Goal: Use online tool/utility: Utilize a website feature to perform a specific function

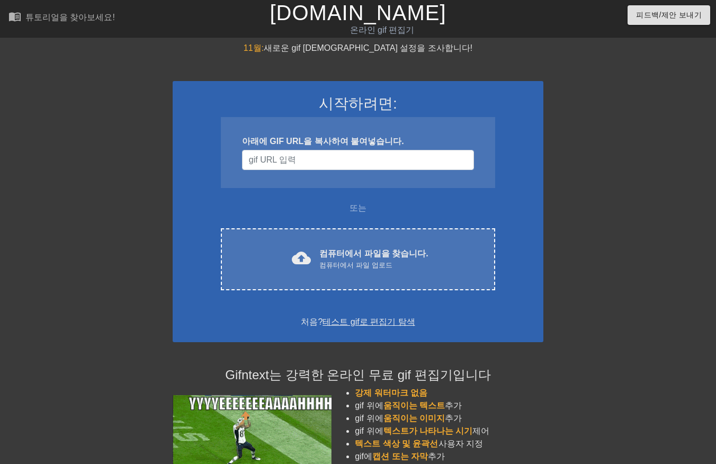
scroll to position [25, 8]
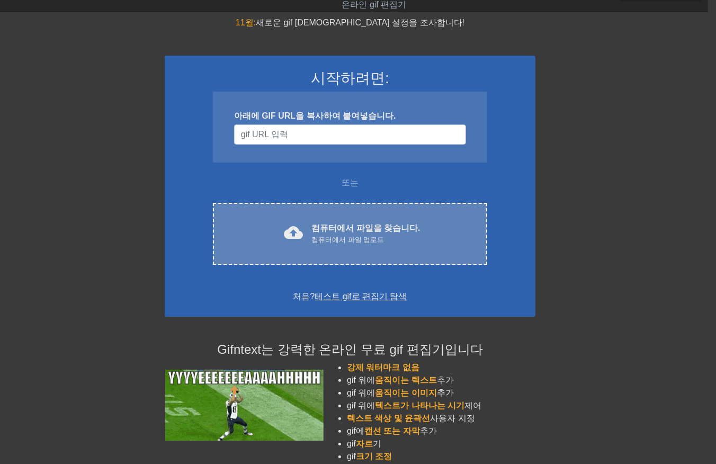
click at [362, 221] on div "cloud_upload 컴퓨터에서 파일을 찾습니다. 컴퓨터에서 파일 업로드 Choose files" at bounding box center [350, 234] width 274 height 62
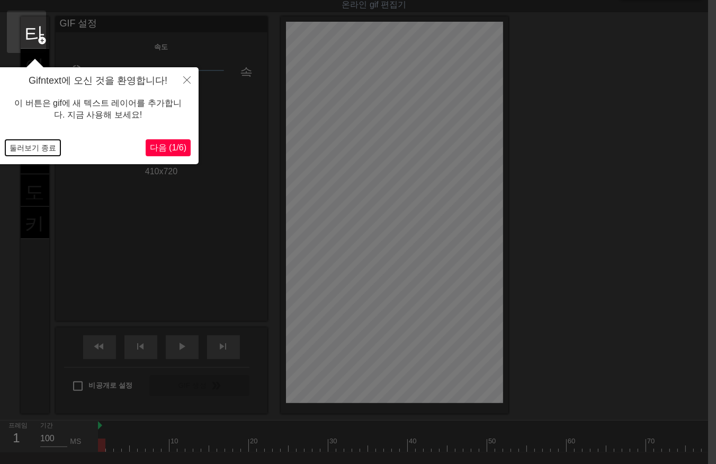
click at [14, 150] on button "둘러보기 종료" at bounding box center [32, 148] width 55 height 16
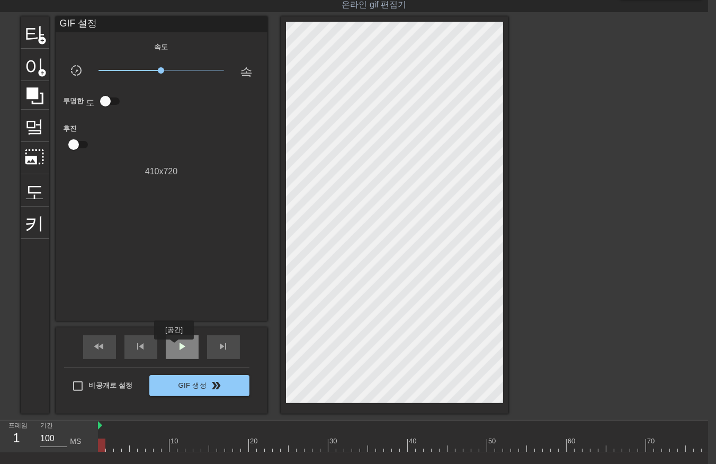
click at [175, 350] on div "play_arrow" at bounding box center [182, 347] width 33 height 24
click at [183, 347] on span "일시 중지" at bounding box center [182, 346] width 13 height 13
click at [102, 445] on div at bounding box center [666, 444] width 1136 height 13
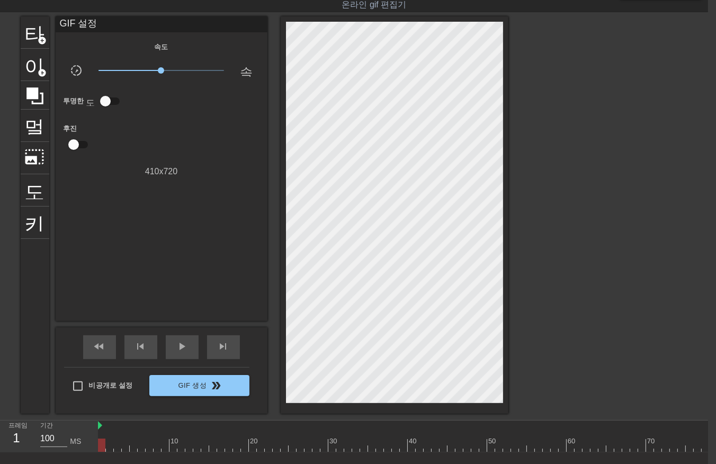
drag, startPoint x: 98, startPoint y: 447, endPoint x: 106, endPoint y: 447, distance: 7.9
click at [99, 448] on div at bounding box center [101, 444] width 7 height 13
drag, startPoint x: 102, startPoint y: 445, endPoint x: 28, endPoint y: 501, distance: 92.6
click at [28, 463] on html "menu_book 튜토리얼을 찾아보세요! [DOMAIN_NAME] 온라인 gif 편집기 피드백/제안 보내기 타이틀 add_circle 이미지 …" at bounding box center [350, 250] width 716 height 551
drag, startPoint x: 98, startPoint y: 443, endPoint x: 537, endPoint y: 490, distance: 440.9
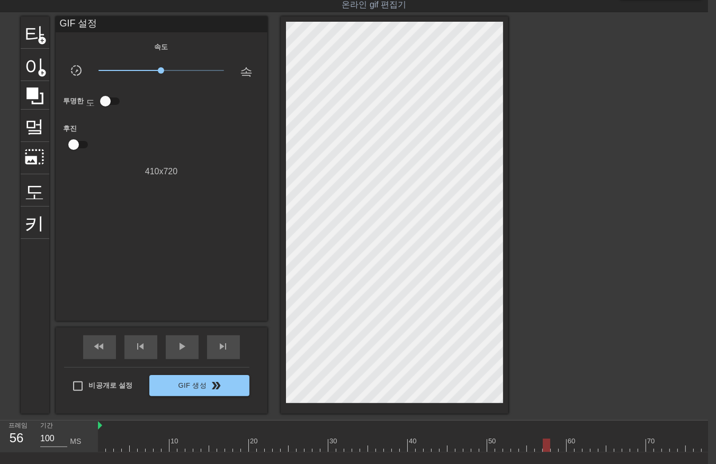
click at [537, 463] on html "menu_book 튜토리얼을 찾아보세요! [DOMAIN_NAME] 온라인 gif 편집기 피드백/제안 보내기 타이틀 add_circle 이미지 …" at bounding box center [350, 250] width 716 height 551
click at [544, 445] on div at bounding box center [666, 444] width 1136 height 13
drag, startPoint x: 527, startPoint y: 445, endPoint x: 532, endPoint y: 455, distance: 11.1
click at [527, 447] on div at bounding box center [666, 444] width 1136 height 13
click at [537, 445] on div at bounding box center [666, 444] width 1136 height 13
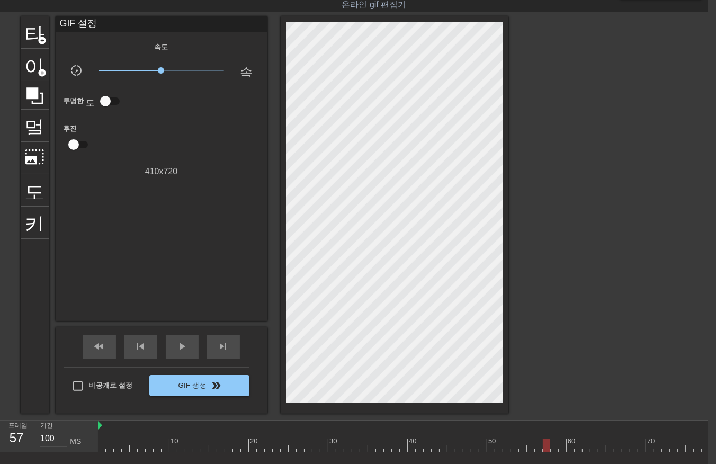
click at [546, 446] on div at bounding box center [666, 444] width 1136 height 13
click at [101, 443] on div at bounding box center [666, 444] width 1136 height 13
click at [109, 443] on div at bounding box center [666, 444] width 1136 height 13
click at [118, 442] on div at bounding box center [666, 444] width 1136 height 13
click at [127, 443] on div at bounding box center [666, 444] width 1136 height 13
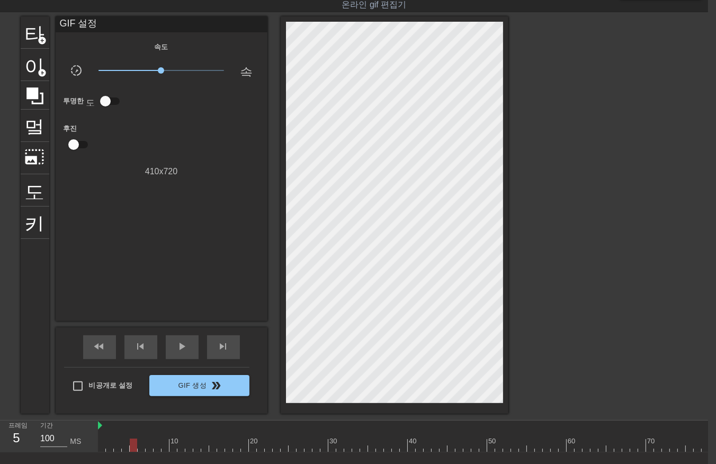
click at [130, 446] on div at bounding box center [666, 444] width 1136 height 13
drag, startPoint x: 102, startPoint y: 442, endPoint x: 106, endPoint y: 447, distance: 7.2
click at [102, 443] on div at bounding box center [666, 444] width 1136 height 13
drag, startPoint x: 109, startPoint y: 444, endPoint x: 118, endPoint y: 451, distance: 11.3
click at [115, 450] on div at bounding box center [666, 444] width 1136 height 13
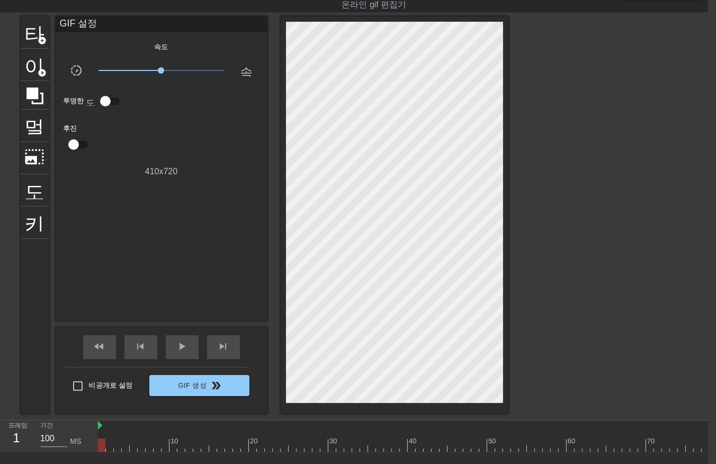
click at [102, 443] on div at bounding box center [666, 444] width 1136 height 13
click at [107, 446] on div at bounding box center [666, 444] width 1136 height 13
click at [116, 447] on div at bounding box center [666, 444] width 1136 height 13
drag, startPoint x: 123, startPoint y: 447, endPoint x: 126, endPoint y: 455, distance: 8.4
click at [125, 452] on div "10 20 30 40 50 60 70 80 90 100 110 120 130 140" at bounding box center [403, 436] width 610 height 32
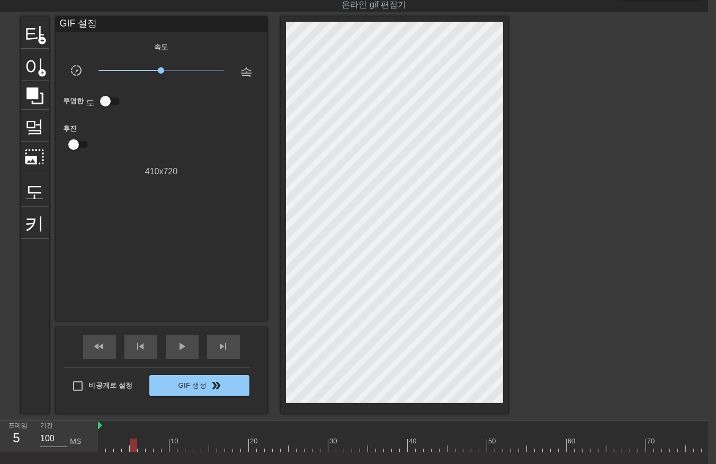
drag, startPoint x: 131, startPoint y: 445, endPoint x: 134, endPoint y: 453, distance: 9.0
click at [134, 452] on div "10 20 30 40 50 60 70 80 90 100 110 120 130 140" at bounding box center [403, 436] width 610 height 32
drag, startPoint x: 138, startPoint y: 443, endPoint x: 138, endPoint y: 450, distance: 7.4
click at [139, 447] on div at bounding box center [666, 444] width 1136 height 13
click at [150, 447] on div at bounding box center [666, 444] width 1136 height 13
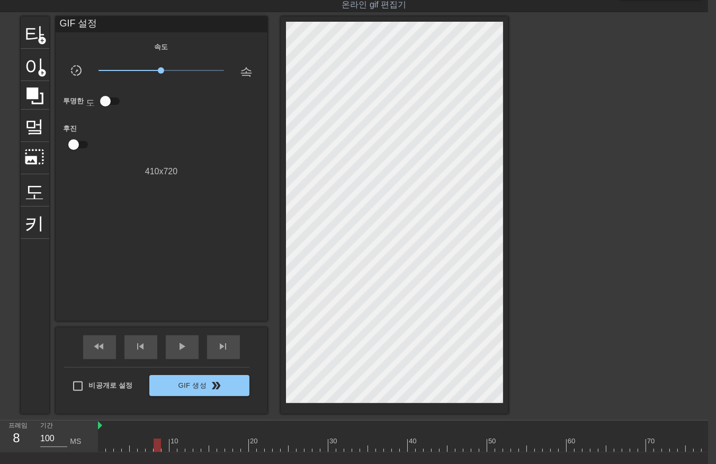
drag, startPoint x: 156, startPoint y: 446, endPoint x: 156, endPoint y: 454, distance: 8.5
click at [156, 452] on div "10 20 30 40 50 60 70 80 90 100 110 120 130 140" at bounding box center [403, 436] width 610 height 32
drag, startPoint x: 163, startPoint y: 443, endPoint x: 165, endPoint y: 448, distance: 5.7
click at [165, 448] on div at bounding box center [666, 444] width 1136 height 13
drag, startPoint x: 170, startPoint y: 443, endPoint x: 174, endPoint y: 447, distance: 5.7
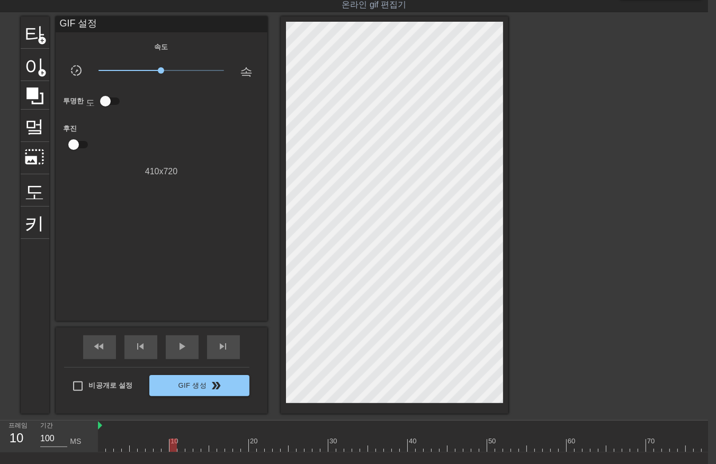
click at [172, 447] on div at bounding box center [666, 444] width 1136 height 13
click at [181, 446] on div at bounding box center [666, 444] width 1136 height 13
drag, startPoint x: 188, startPoint y: 446, endPoint x: 191, endPoint y: 451, distance: 5.5
click at [188, 448] on div at bounding box center [666, 444] width 1136 height 13
drag, startPoint x: 196, startPoint y: 444, endPoint x: 198, endPoint y: 452, distance: 8.2
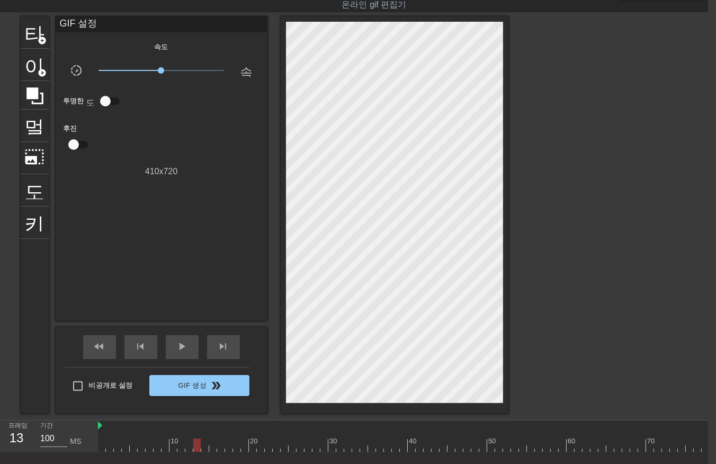
click at [197, 451] on div at bounding box center [666, 444] width 1136 height 13
drag, startPoint x: 203, startPoint y: 445, endPoint x: 209, endPoint y: 451, distance: 8.2
click at [203, 448] on div at bounding box center [666, 444] width 1136 height 13
drag, startPoint x: 211, startPoint y: 446, endPoint x: 214, endPoint y: 452, distance: 6.6
click at [213, 452] on div "10 20 30 40 50 60 70 80 90 100 110 120 130 140" at bounding box center [403, 436] width 610 height 32
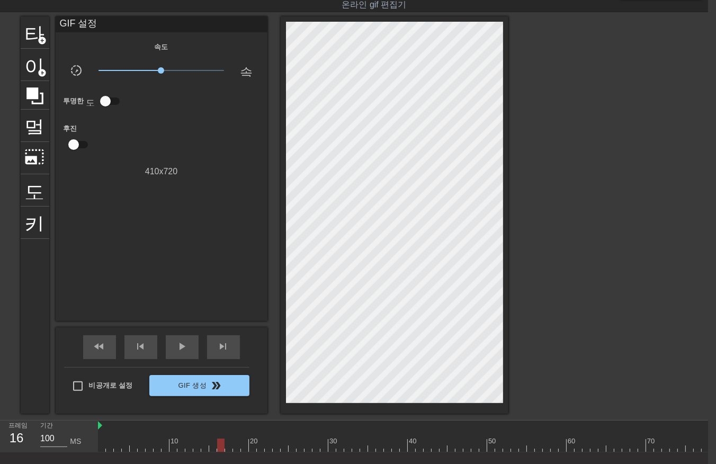
click at [220, 449] on div at bounding box center [666, 444] width 1136 height 13
drag, startPoint x: 225, startPoint y: 445, endPoint x: 229, endPoint y: 452, distance: 8.1
click at [229, 452] on div "10 20 30 40 50 60 70 80 90 100 110 120 130 140" at bounding box center [403, 436] width 610 height 32
click at [235, 448] on div at bounding box center [666, 444] width 1136 height 13
drag, startPoint x: 244, startPoint y: 445, endPoint x: 252, endPoint y: 452, distance: 10.2
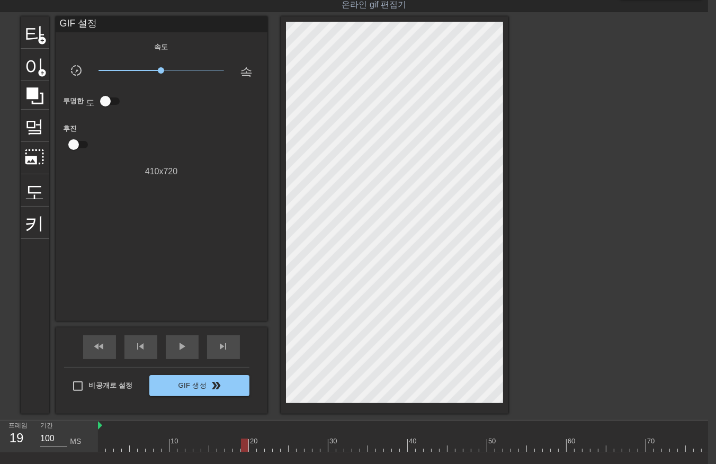
click at [246, 451] on div "10 20 30 40 50 60 70 80 90 100 110 120 130 140" at bounding box center [666, 436] width 1136 height 32
drag, startPoint x: 251, startPoint y: 443, endPoint x: 255, endPoint y: 449, distance: 7.2
click at [254, 448] on div at bounding box center [666, 444] width 1136 height 13
click at [259, 451] on div at bounding box center [666, 444] width 1136 height 13
drag, startPoint x: 265, startPoint y: 447, endPoint x: 271, endPoint y: 455, distance: 10.0
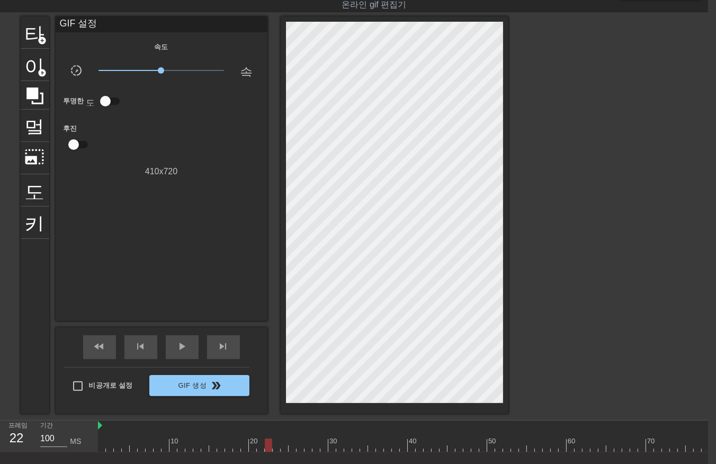
click at [267, 452] on div "10 20 30 40 50 60 70 80 90 100 110 120 130 140" at bounding box center [403, 436] width 610 height 32
drag, startPoint x: 274, startPoint y: 443, endPoint x: 282, endPoint y: 450, distance: 10.1
click at [278, 450] on div at bounding box center [666, 444] width 1136 height 13
drag, startPoint x: 282, startPoint y: 444, endPoint x: 287, endPoint y: 449, distance: 7.5
click at [282, 449] on div at bounding box center [666, 444] width 1136 height 13
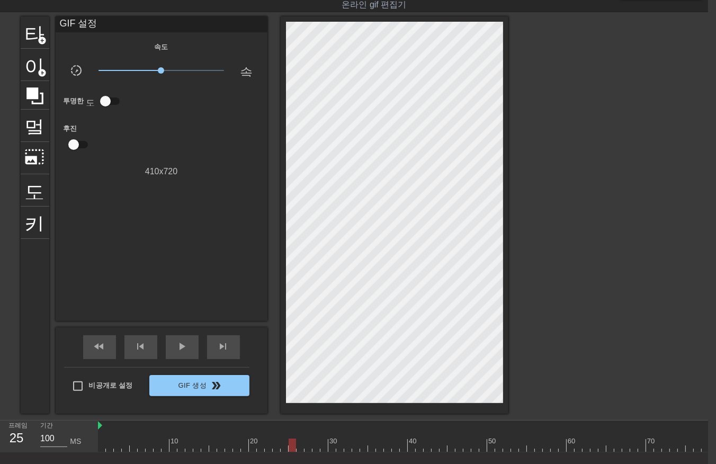
drag, startPoint x: 291, startPoint y: 446, endPoint x: 299, endPoint y: 453, distance: 10.5
click at [294, 450] on div at bounding box center [666, 444] width 1136 height 13
click at [299, 446] on div at bounding box center [666, 444] width 1136 height 13
click at [305, 444] on div at bounding box center [666, 444] width 1136 height 13
click at [315, 446] on div at bounding box center [666, 444] width 1136 height 13
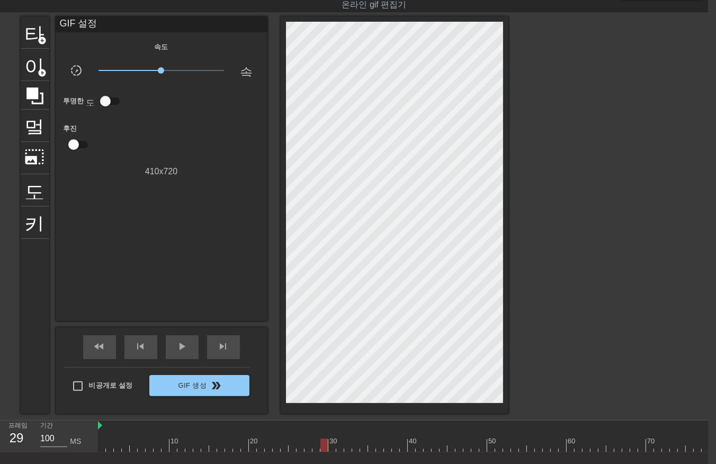
drag, startPoint x: 323, startPoint y: 445, endPoint x: 326, endPoint y: 451, distance: 5.9
click at [323, 448] on div at bounding box center [666, 444] width 1136 height 13
click at [332, 448] on div at bounding box center [666, 444] width 1136 height 13
drag, startPoint x: 339, startPoint y: 444, endPoint x: 338, endPoint y: 451, distance: 7.0
click at [339, 446] on div at bounding box center [666, 444] width 1136 height 13
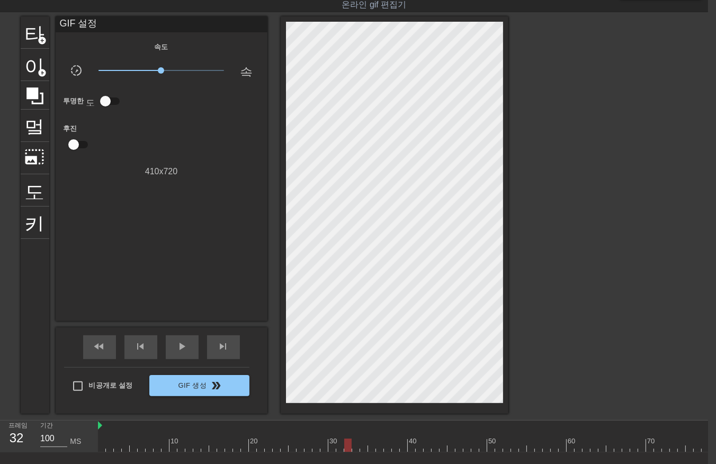
drag, startPoint x: 345, startPoint y: 441, endPoint x: 350, endPoint y: 450, distance: 10.7
click at [350, 448] on div at bounding box center [666, 444] width 1136 height 13
drag, startPoint x: 355, startPoint y: 445, endPoint x: 362, endPoint y: 453, distance: 10.5
click at [358, 449] on div at bounding box center [666, 444] width 1136 height 13
drag, startPoint x: 362, startPoint y: 443, endPoint x: 364, endPoint y: 451, distance: 8.2
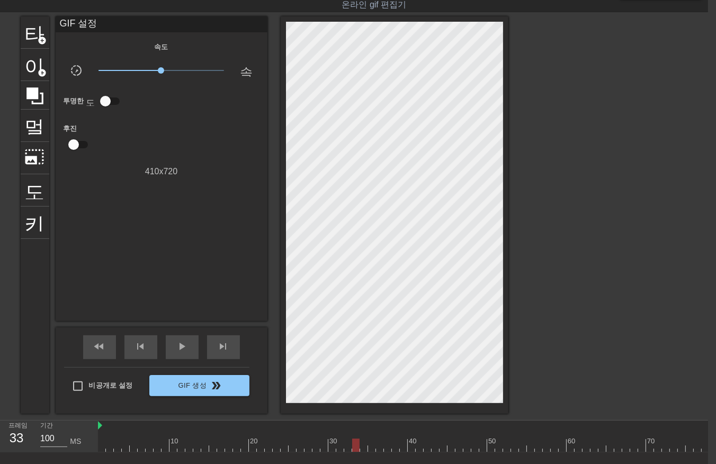
click at [363, 448] on div at bounding box center [666, 444] width 1136 height 13
click at [368, 448] on div at bounding box center [666, 444] width 1136 height 13
drag, startPoint x: 380, startPoint y: 444, endPoint x: 382, endPoint y: 449, distance: 5.9
click at [379, 448] on div at bounding box center [666, 444] width 1136 height 13
drag, startPoint x: 387, startPoint y: 447, endPoint x: 392, endPoint y: 447, distance: 5.3
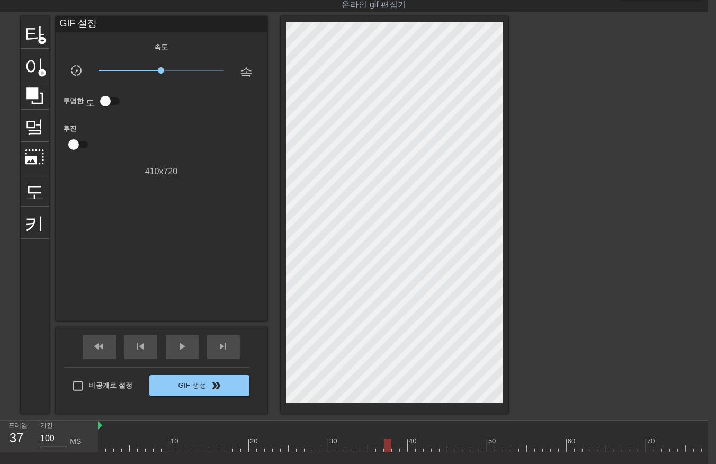
click at [388, 448] on div at bounding box center [666, 444] width 1136 height 13
click at [393, 446] on div at bounding box center [666, 444] width 1136 height 13
click at [403, 449] on div at bounding box center [666, 444] width 1136 height 13
drag, startPoint x: 410, startPoint y: 446, endPoint x: 414, endPoint y: 452, distance: 6.9
click at [411, 452] on div "10 20 30 40 50 60 70 80 90 100 110 120 130 140" at bounding box center [403, 436] width 610 height 32
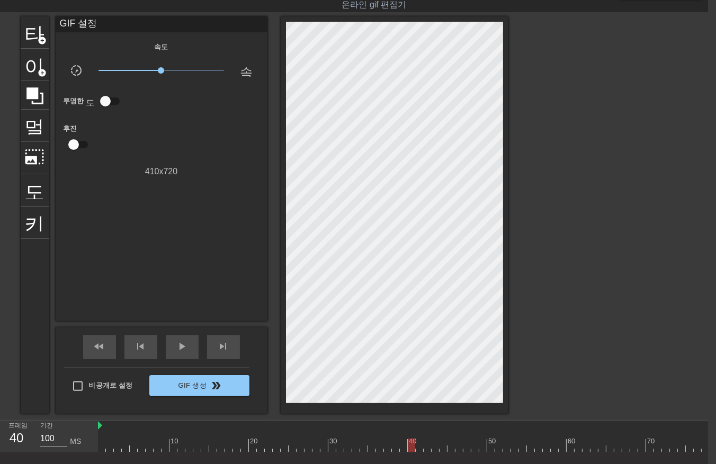
drag, startPoint x: 414, startPoint y: 445, endPoint x: 419, endPoint y: 449, distance: 6.0
click at [415, 449] on div at bounding box center [411, 444] width 7 height 13
click at [426, 449] on div at bounding box center [666, 444] width 1136 height 13
drag, startPoint x: 433, startPoint y: 445, endPoint x: 436, endPoint y: 450, distance: 6.2
click at [434, 449] on div at bounding box center [666, 444] width 1136 height 13
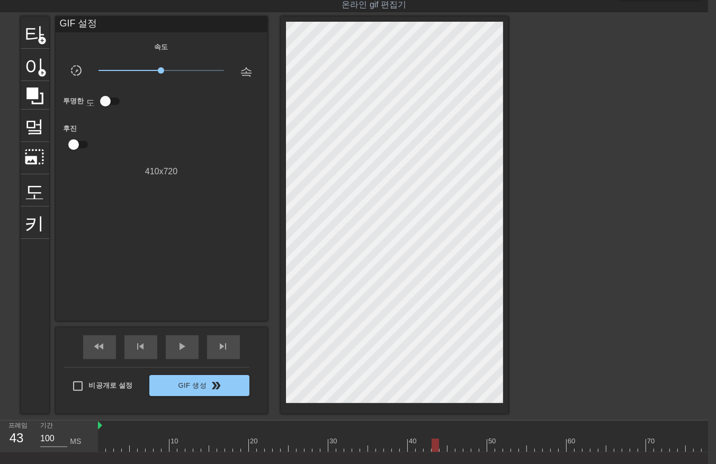
click at [440, 449] on div at bounding box center [666, 444] width 1136 height 13
click at [451, 447] on div at bounding box center [666, 444] width 1136 height 13
drag, startPoint x: 458, startPoint y: 445, endPoint x: 458, endPoint y: 452, distance: 7.4
click at [458, 449] on div at bounding box center [666, 444] width 1136 height 13
drag, startPoint x: 464, startPoint y: 442, endPoint x: 469, endPoint y: 448, distance: 8.4
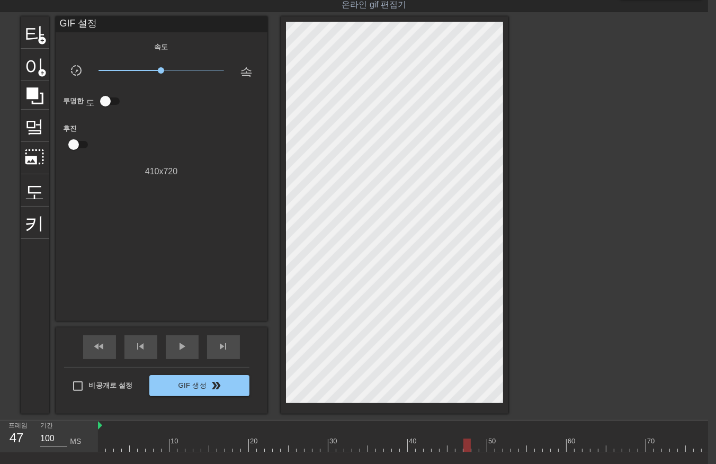
click at [466, 447] on div at bounding box center [666, 444] width 1136 height 13
drag, startPoint x: 473, startPoint y: 447, endPoint x: 480, endPoint y: 447, distance: 6.9
click at [474, 449] on div at bounding box center [666, 444] width 1136 height 13
click at [482, 445] on div at bounding box center [666, 444] width 1136 height 13
click at [491, 444] on div at bounding box center [666, 444] width 1136 height 13
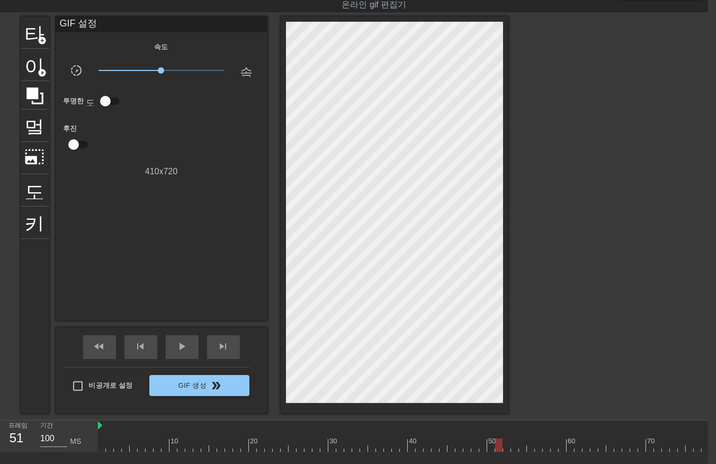
click at [499, 447] on div at bounding box center [666, 444] width 1136 height 13
click at [504, 446] on div at bounding box center [666, 444] width 1136 height 13
click at [511, 443] on div at bounding box center [666, 444] width 1136 height 13
drag, startPoint x: 520, startPoint y: 447, endPoint x: 525, endPoint y: 453, distance: 7.5
click at [521, 447] on div at bounding box center [666, 444] width 1136 height 13
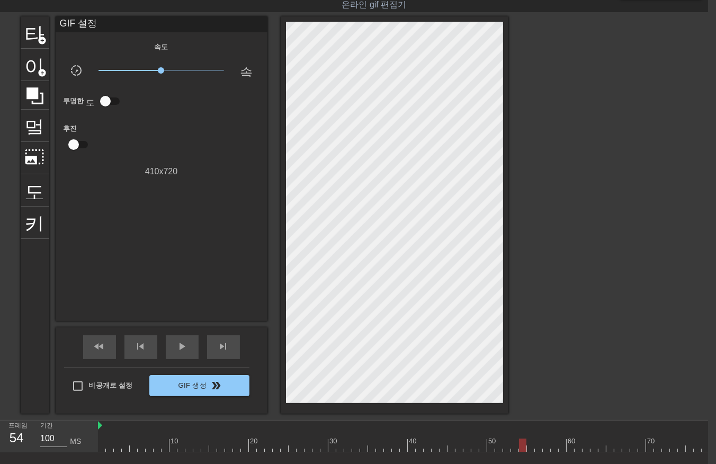
click at [531, 447] on div at bounding box center [666, 444] width 1136 height 13
drag, startPoint x: 537, startPoint y: 445, endPoint x: 542, endPoint y: 451, distance: 7.5
click at [542, 449] on div at bounding box center [666, 444] width 1136 height 13
drag, startPoint x: 546, startPoint y: 443, endPoint x: 554, endPoint y: 455, distance: 15.0
click at [549, 451] on div "10 20 30 40 50 60 70 80 90 100 110 120 130 140" at bounding box center [666, 436] width 1136 height 32
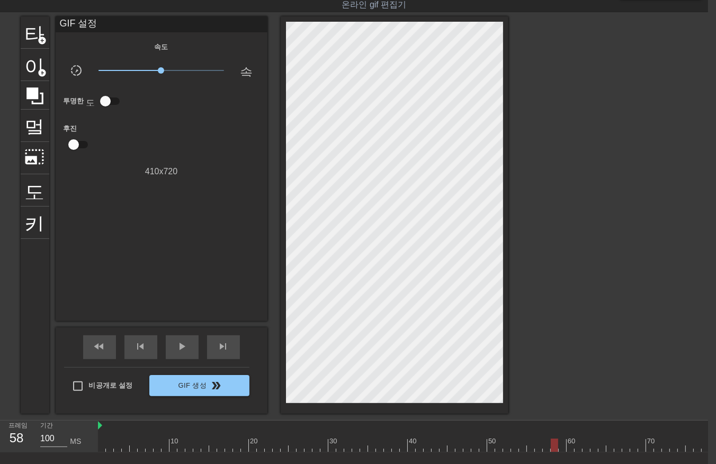
drag, startPoint x: 552, startPoint y: 443, endPoint x: 559, endPoint y: 452, distance: 11.3
click at [554, 448] on div at bounding box center [666, 444] width 1136 height 13
drag, startPoint x: 562, startPoint y: 444, endPoint x: 562, endPoint y: 453, distance: 9.0
click at [562, 445] on div at bounding box center [666, 444] width 1136 height 13
click at [570, 444] on div at bounding box center [666, 444] width 1136 height 13
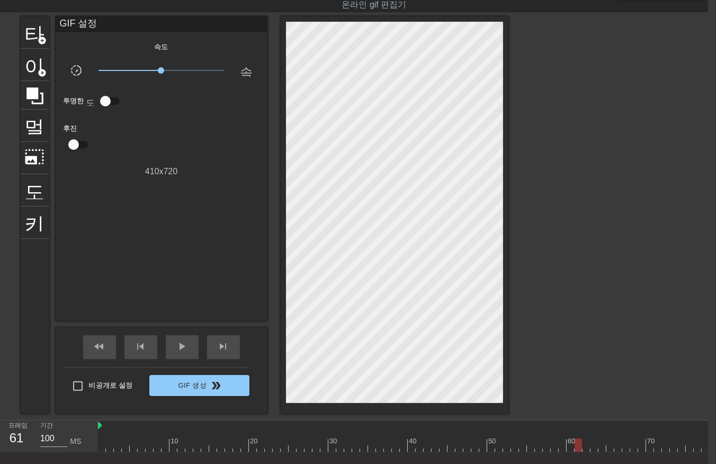
click at [579, 444] on div at bounding box center [666, 444] width 1136 height 13
drag, startPoint x: 586, startPoint y: 441, endPoint x: 590, endPoint y: 451, distance: 10.4
click at [588, 445] on div at bounding box center [666, 444] width 1136 height 13
drag, startPoint x: 591, startPoint y: 443, endPoint x: 596, endPoint y: 448, distance: 7.1
click at [595, 448] on div at bounding box center [666, 444] width 1136 height 13
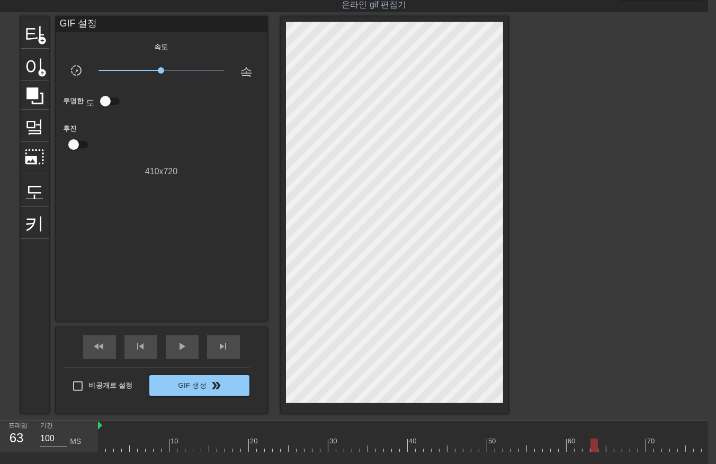
drag, startPoint x: 600, startPoint y: 443, endPoint x: 607, endPoint y: 454, distance: 12.3
click at [605, 452] on div "10 20 30 40 50 60 70 80 90 100 110 120 130 140" at bounding box center [403, 436] width 610 height 32
drag, startPoint x: 609, startPoint y: 446, endPoint x: 617, endPoint y: 455, distance: 11.7
click at [617, 452] on div "10 20 30 40 50 60 70 80 90 100 110 120 130 140" at bounding box center [403, 436] width 610 height 32
click at [609, 446] on div at bounding box center [666, 444] width 1136 height 13
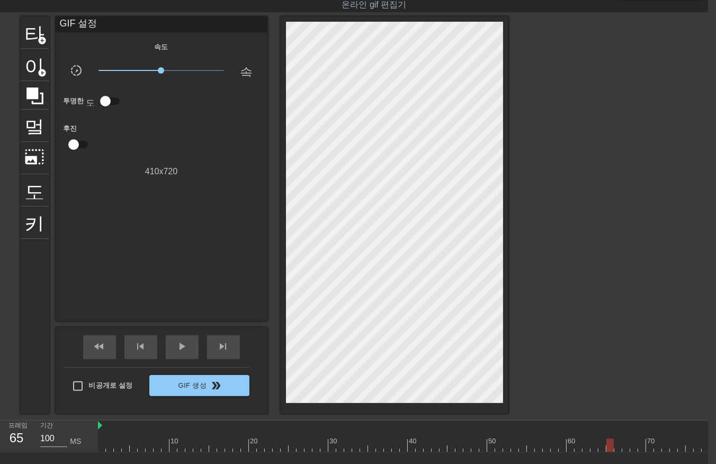
drag, startPoint x: 616, startPoint y: 446, endPoint x: 616, endPoint y: 454, distance: 7.4
click at [616, 452] on div "10 20 30 40 50 60 70 80 90 100 110 120 130 140" at bounding box center [403, 436] width 610 height 32
drag, startPoint x: 626, startPoint y: 446, endPoint x: 627, endPoint y: 452, distance: 6.0
click at [627, 451] on div "10 20 30 40 50 60 70 80 90 100 110 120 130 140" at bounding box center [666, 436] width 1136 height 32
click at [633, 449] on div at bounding box center [666, 444] width 1136 height 13
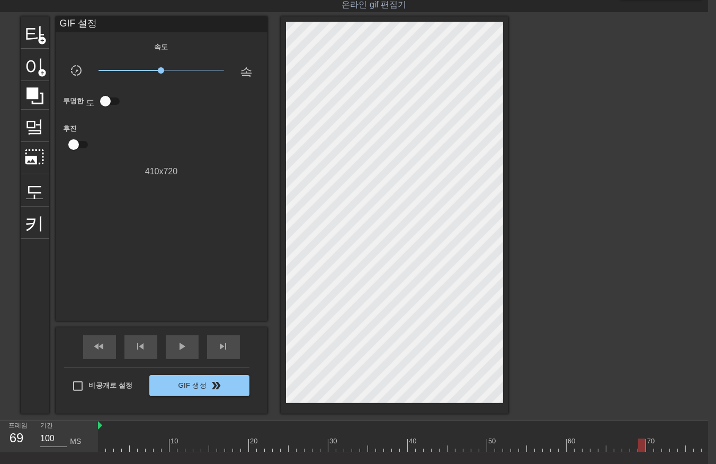
click at [638, 446] on div at bounding box center [666, 444] width 1136 height 13
drag, startPoint x: 647, startPoint y: 444, endPoint x: 652, endPoint y: 452, distance: 9.3
click at [651, 450] on div at bounding box center [666, 444] width 1136 height 13
drag, startPoint x: 658, startPoint y: 444, endPoint x: 661, endPoint y: 453, distance: 9.5
click at [661, 452] on div "10 20 30 40 50 60 70 80 90 100 110 120 130 140" at bounding box center [403, 436] width 610 height 32
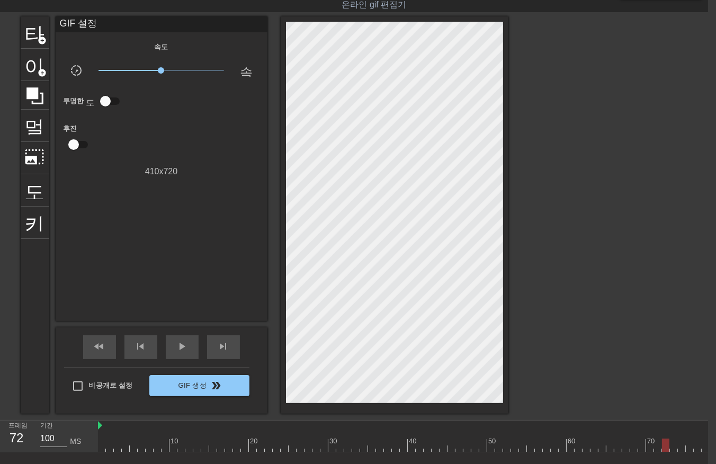
drag, startPoint x: 664, startPoint y: 443, endPoint x: 670, endPoint y: 453, distance: 11.4
click at [669, 452] on div "10 20 30 40 50 60 70 80 90 100 110 120 130 140" at bounding box center [403, 436] width 610 height 32
drag, startPoint x: 671, startPoint y: 440, endPoint x: 676, endPoint y: 451, distance: 12.3
click at [672, 445] on div at bounding box center [666, 444] width 1136 height 13
click at [686, 452] on div "10 20 30 40 50 60 70 80 90 100 110 120 130 140" at bounding box center [403, 436] width 610 height 32
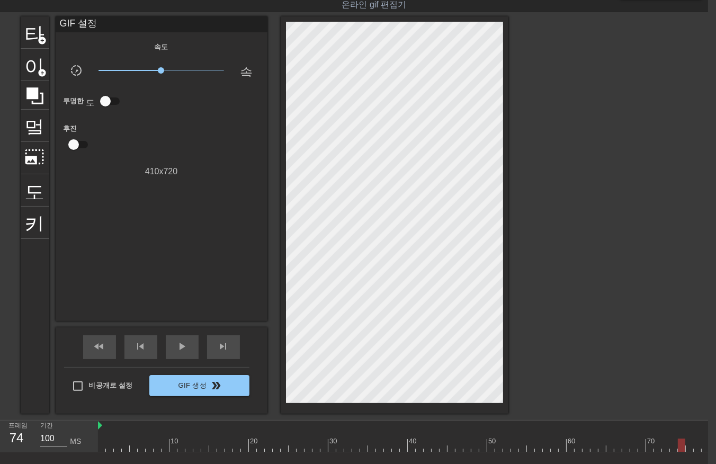
drag, startPoint x: 681, startPoint y: 443, endPoint x: 682, endPoint y: 452, distance: 9.5
click at [681, 448] on div at bounding box center [666, 444] width 1136 height 13
drag, startPoint x: 687, startPoint y: 443, endPoint x: 690, endPoint y: 452, distance: 9.5
click at [689, 452] on div "10 20 30 40 50 60 70 80 90 100 110 120 130 140" at bounding box center [403, 436] width 610 height 32
drag, startPoint x: 696, startPoint y: 443, endPoint x: 698, endPoint y: 453, distance: 9.8
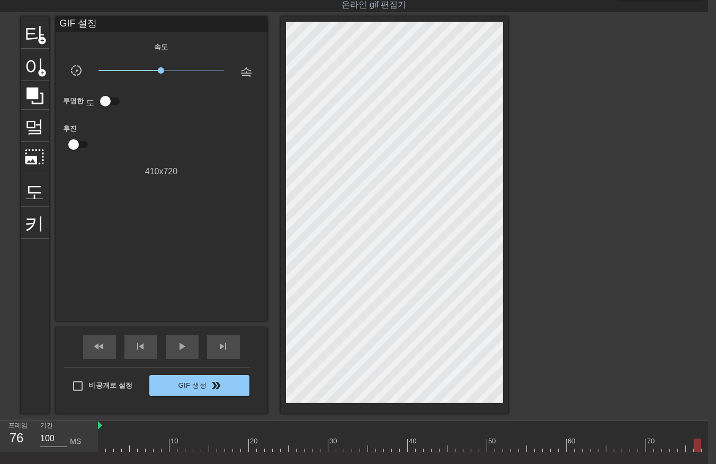
click at [697, 449] on div at bounding box center [666, 444] width 1136 height 13
drag, startPoint x: 322, startPoint y: 445, endPoint x: 326, endPoint y: 451, distance: 6.9
click at [323, 447] on div at bounding box center [284, 444] width 1136 height 13
click at [327, 443] on div at bounding box center [284, 444] width 1136 height 13
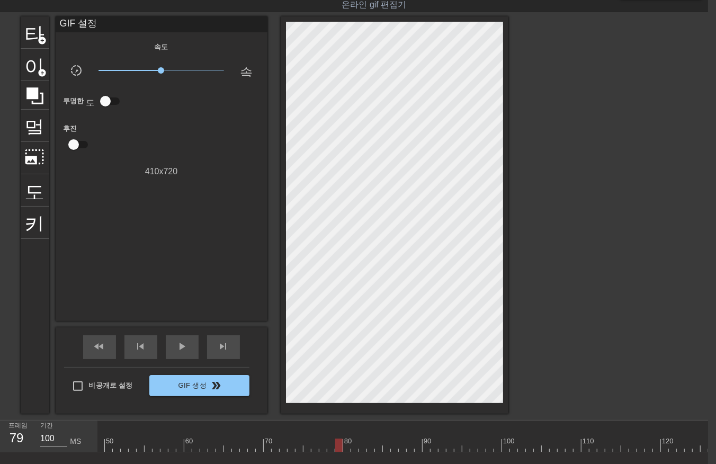
drag, startPoint x: 337, startPoint y: 443, endPoint x: 344, endPoint y: 452, distance: 11.7
click at [338, 446] on div at bounding box center [284, 444] width 1136 height 13
click at [345, 444] on div at bounding box center [284, 444] width 1136 height 13
click at [355, 445] on div at bounding box center [284, 444] width 1136 height 13
click at [362, 444] on div at bounding box center [284, 444] width 1136 height 13
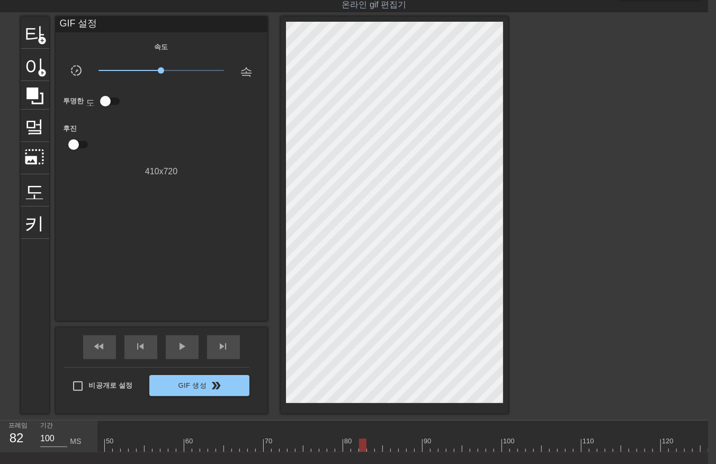
drag, startPoint x: 368, startPoint y: 443, endPoint x: 371, endPoint y: 450, distance: 8.1
click at [368, 445] on div at bounding box center [284, 444] width 1136 height 13
drag, startPoint x: 379, startPoint y: 443, endPoint x: 379, endPoint y: 452, distance: 9.0
click at [379, 445] on div at bounding box center [284, 444] width 1136 height 13
click at [385, 447] on div at bounding box center [284, 444] width 1136 height 13
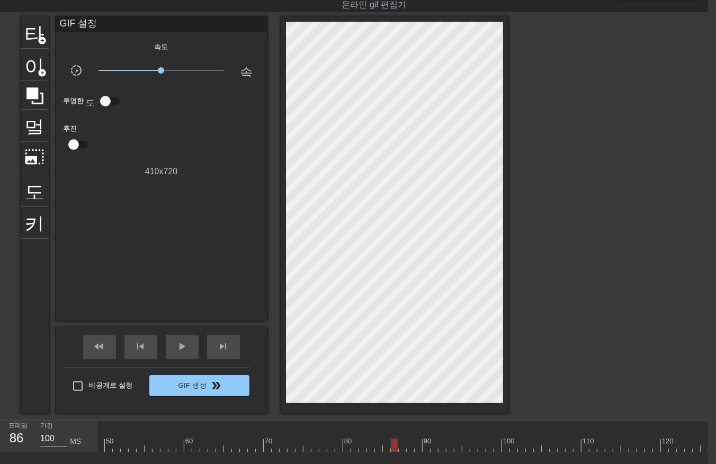
click at [393, 446] on div at bounding box center [284, 444] width 1136 height 13
drag, startPoint x: 400, startPoint y: 443, endPoint x: 407, endPoint y: 450, distance: 9.8
click at [400, 446] on div at bounding box center [284, 444] width 1136 height 13
drag, startPoint x: 410, startPoint y: 442, endPoint x: 410, endPoint y: 449, distance: 6.9
click at [410, 449] on div at bounding box center [284, 444] width 1136 height 13
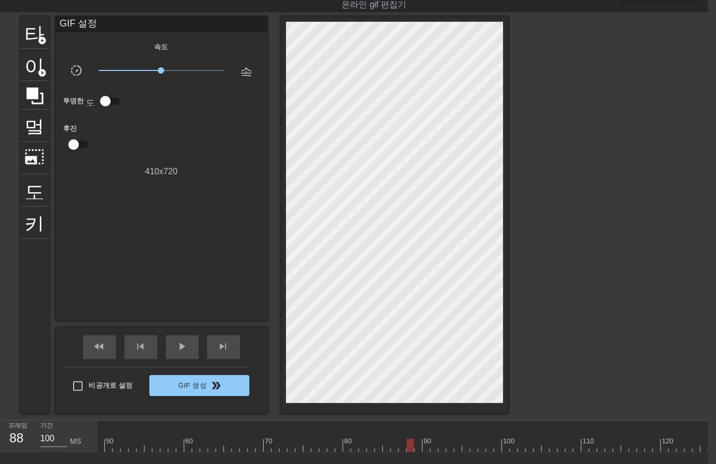
click at [417, 445] on div at bounding box center [284, 444] width 1136 height 13
drag, startPoint x: 425, startPoint y: 442, endPoint x: 427, endPoint y: 447, distance: 6.0
click at [427, 447] on div at bounding box center [284, 444] width 1136 height 13
click at [435, 445] on div at bounding box center [284, 444] width 1136 height 13
click at [440, 440] on div at bounding box center [284, 444] width 1136 height 13
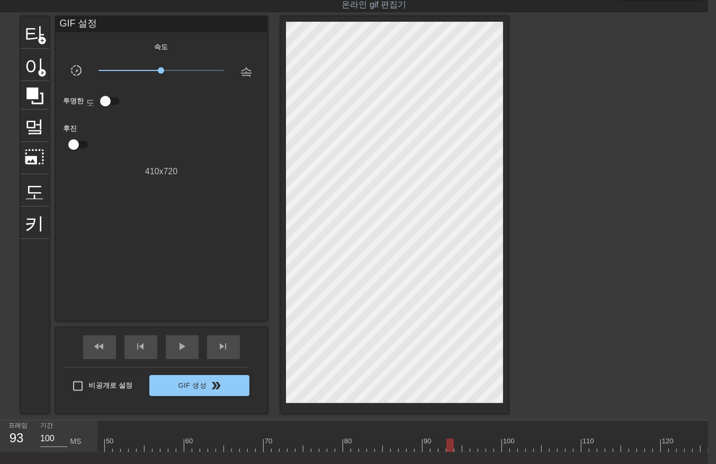
drag, startPoint x: 447, startPoint y: 440, endPoint x: 454, endPoint y: 452, distance: 13.1
click at [450, 446] on div at bounding box center [284, 444] width 1136 height 13
click at [457, 445] on div at bounding box center [284, 444] width 1136 height 13
click at [465, 441] on div at bounding box center [284, 444] width 1136 height 13
drag, startPoint x: 471, startPoint y: 443, endPoint x: 470, endPoint y: 448, distance: 5.4
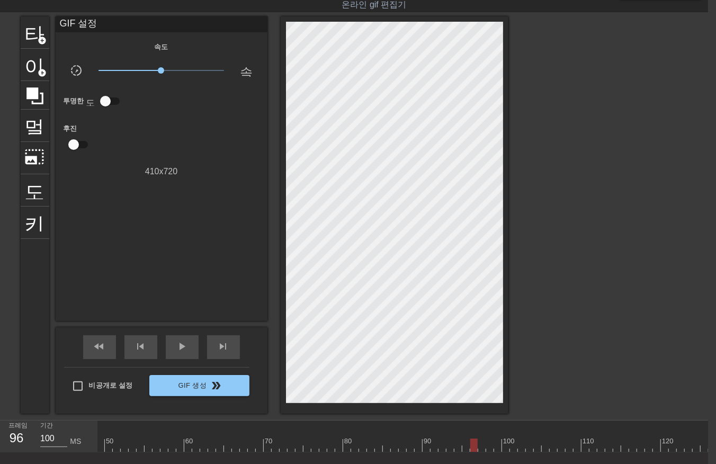
click at [471, 443] on div at bounding box center [284, 444] width 1136 height 13
click at [336, 445] on div at bounding box center [138, 444] width 1136 height 13
click at [344, 442] on div at bounding box center [138, 444] width 1136 height 13
drag, startPoint x: 350, startPoint y: 445, endPoint x: 358, endPoint y: 450, distance: 9.5
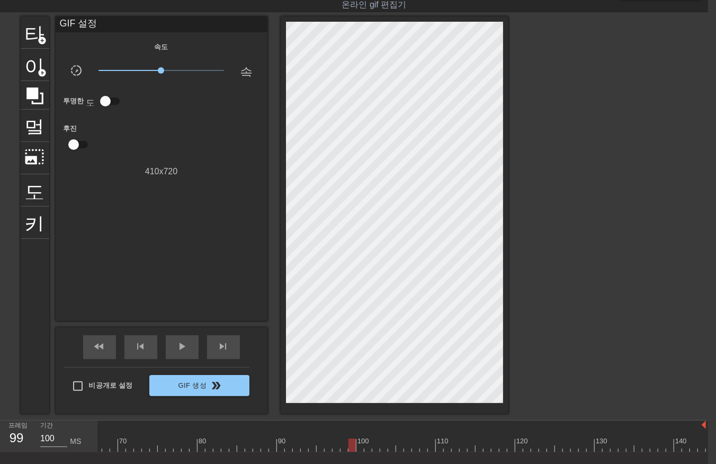
click at [355, 446] on div at bounding box center [138, 444] width 1136 height 13
drag, startPoint x: 360, startPoint y: 444, endPoint x: 361, endPoint y: 451, distance: 7.5
click at [361, 447] on div at bounding box center [138, 444] width 1136 height 13
click at [367, 447] on div at bounding box center [138, 444] width 1136 height 13
drag, startPoint x: 374, startPoint y: 445, endPoint x: 382, endPoint y: 449, distance: 8.8
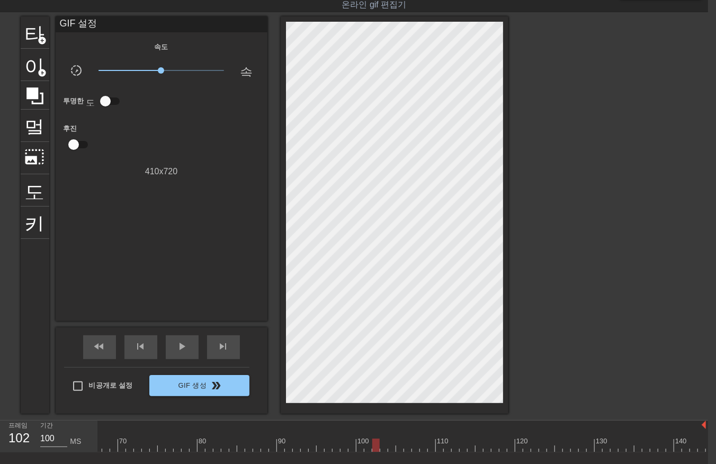
click at [377, 448] on div at bounding box center [138, 444] width 1136 height 13
drag, startPoint x: 384, startPoint y: 447, endPoint x: 390, endPoint y: 448, distance: 5.9
click at [384, 447] on div at bounding box center [138, 444] width 1136 height 13
click at [390, 447] on div at bounding box center [138, 444] width 1136 height 13
drag, startPoint x: 398, startPoint y: 446, endPoint x: 403, endPoint y: 451, distance: 6.8
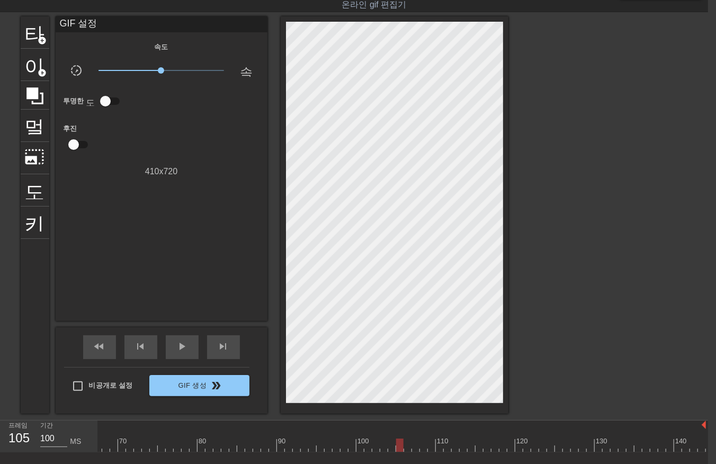
click at [400, 448] on div at bounding box center [138, 444] width 1136 height 13
drag, startPoint x: 404, startPoint y: 444, endPoint x: 410, endPoint y: 451, distance: 9.0
click at [404, 445] on div at bounding box center [138, 444] width 1136 height 13
click at [415, 445] on div at bounding box center [138, 444] width 1136 height 13
click at [422, 446] on div at bounding box center [138, 444] width 1136 height 13
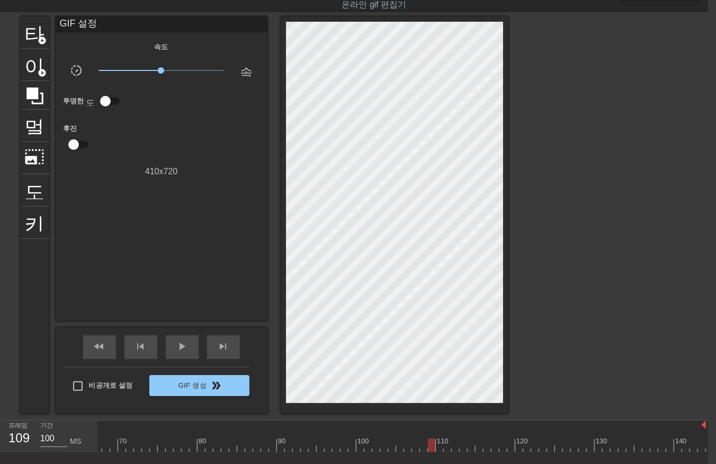
drag, startPoint x: 429, startPoint y: 443, endPoint x: 435, endPoint y: 446, distance: 6.4
click at [431, 446] on div at bounding box center [138, 444] width 1136 height 13
drag, startPoint x: 437, startPoint y: 444, endPoint x: 440, endPoint y: 453, distance: 9.9
click at [437, 445] on div at bounding box center [138, 444] width 1136 height 13
drag, startPoint x: 446, startPoint y: 443, endPoint x: 441, endPoint y: 454, distance: 12.8
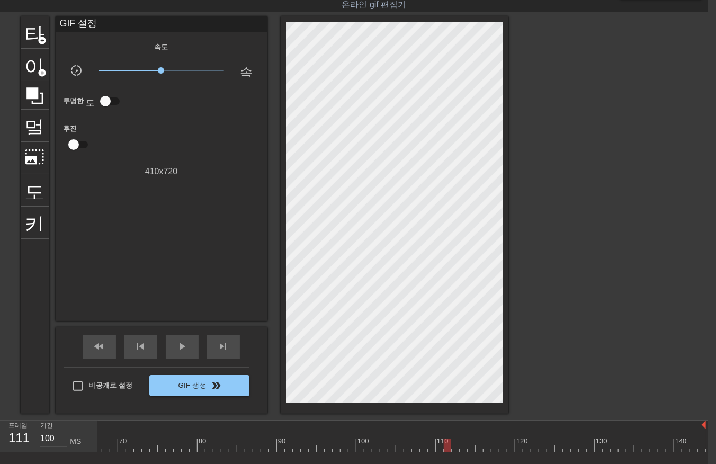
click at [445, 448] on div at bounding box center [138, 444] width 1136 height 13
drag, startPoint x: 456, startPoint y: 443, endPoint x: 456, endPoint y: 451, distance: 7.4
click at [456, 447] on div at bounding box center [138, 444] width 1136 height 13
click at [464, 446] on div at bounding box center [138, 444] width 1136 height 13
drag, startPoint x: 470, startPoint y: 443, endPoint x: 469, endPoint y: 451, distance: 8.0
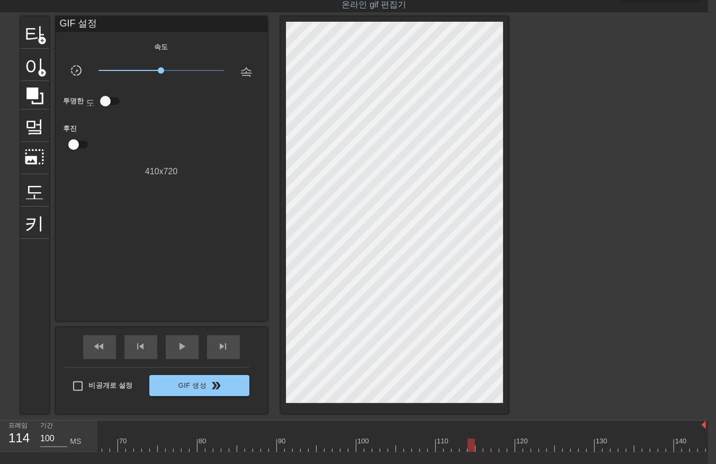
click at [470, 447] on div at bounding box center [138, 444] width 1136 height 13
click at [479, 447] on div at bounding box center [138, 444] width 1136 height 13
click at [484, 446] on div at bounding box center [138, 444] width 1136 height 13
click at [493, 445] on div at bounding box center [138, 444] width 1136 height 13
drag, startPoint x: 503, startPoint y: 444, endPoint x: 506, endPoint y: 451, distance: 7.7
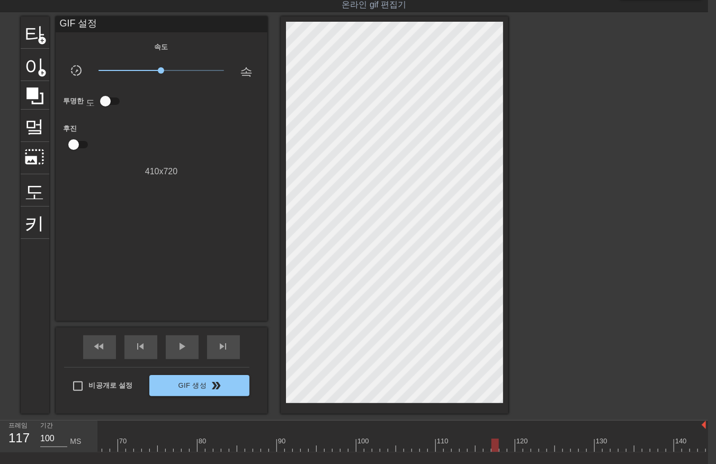
click at [505, 451] on div at bounding box center [138, 444] width 1136 height 13
drag, startPoint x: 509, startPoint y: 443, endPoint x: 508, endPoint y: 450, distance: 7.0
click at [509, 448] on div at bounding box center [138, 444] width 1136 height 13
click at [516, 448] on div at bounding box center [138, 444] width 1136 height 13
drag, startPoint x: 524, startPoint y: 444, endPoint x: 530, endPoint y: 451, distance: 9.0
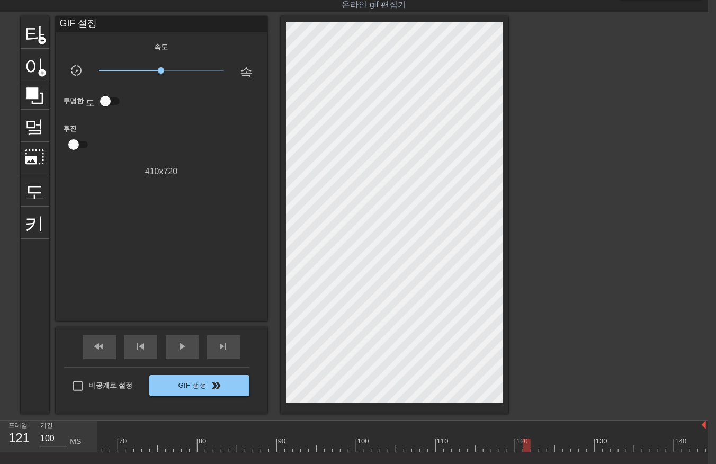
click at [525, 447] on div at bounding box center [138, 444] width 1136 height 13
drag, startPoint x: 535, startPoint y: 445, endPoint x: 525, endPoint y: 457, distance: 15.5
click at [529, 452] on div "10 20 30 40 50 60 70 80 90 100 110 120 130 140" at bounding box center [403, 436] width 610 height 32
drag, startPoint x: 531, startPoint y: 446, endPoint x: 536, endPoint y: 454, distance: 10.0
click at [535, 451] on div "10 20 30 40 50 60 70 80 90 100 110 120 130 140" at bounding box center [138, 436] width 1136 height 32
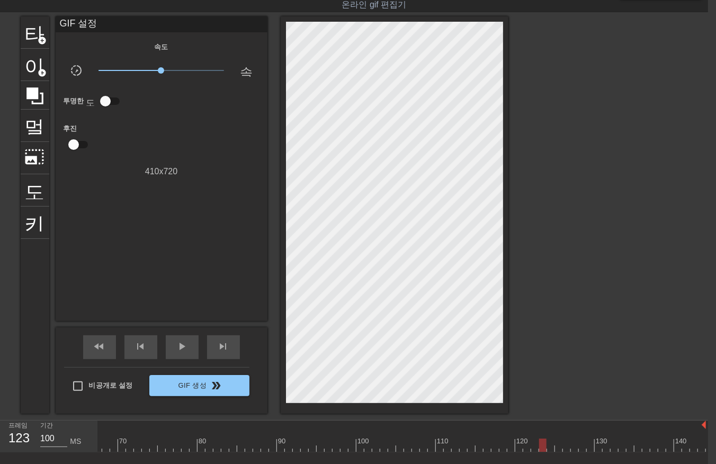
drag, startPoint x: 541, startPoint y: 445, endPoint x: 538, endPoint y: 454, distance: 9.9
click at [541, 447] on div at bounding box center [138, 444] width 1136 height 13
drag, startPoint x: 549, startPoint y: 444, endPoint x: 549, endPoint y: 453, distance: 9.0
click at [549, 449] on div at bounding box center [138, 444] width 1136 height 13
drag, startPoint x: 556, startPoint y: 447, endPoint x: 557, endPoint y: 453, distance: 5.8
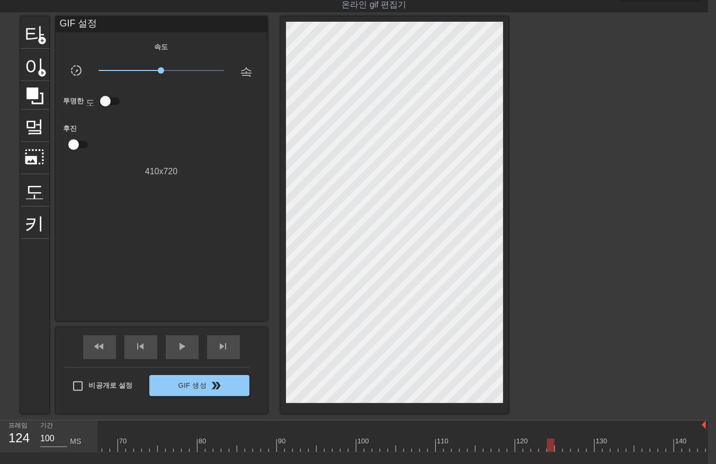
click at [557, 451] on div "10 20 30 40 50 60 70 80 90 100 110 120 130 140" at bounding box center [138, 436] width 1136 height 32
click at [566, 448] on div at bounding box center [138, 444] width 1136 height 13
drag, startPoint x: 572, startPoint y: 445, endPoint x: 575, endPoint y: 452, distance: 7.6
click at [575, 451] on div "10 20 30 40 50 60 70 80 90 100 110 120 130 140" at bounding box center [138, 436] width 1136 height 32
drag, startPoint x: 580, startPoint y: 445, endPoint x: 584, endPoint y: 453, distance: 9.0
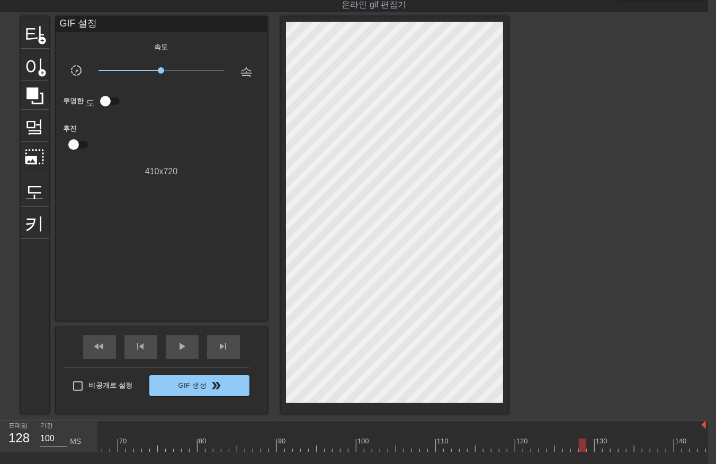
click at [580, 445] on div at bounding box center [138, 444] width 1136 height 13
drag, startPoint x: 589, startPoint y: 443, endPoint x: 593, endPoint y: 452, distance: 9.9
click at [589, 448] on div at bounding box center [138, 444] width 1136 height 13
drag, startPoint x: 597, startPoint y: 444, endPoint x: 602, endPoint y: 457, distance: 14.7
click at [597, 448] on div at bounding box center [138, 444] width 1136 height 13
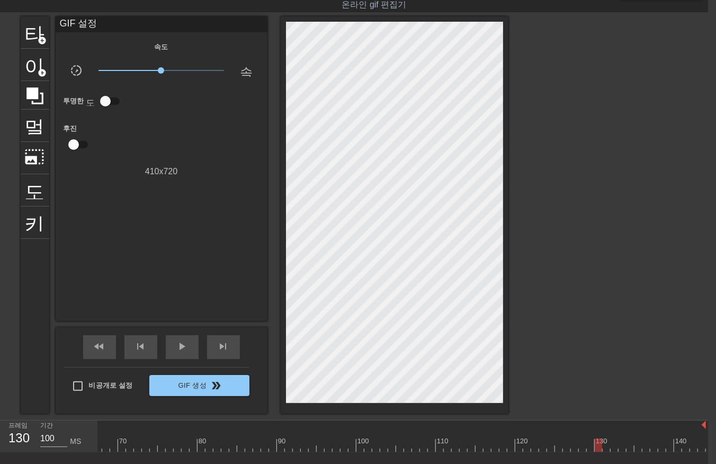
drag, startPoint x: 606, startPoint y: 442, endPoint x: 605, endPoint y: 449, distance: 7.4
click at [605, 449] on div at bounding box center [138, 444] width 1136 height 13
drag, startPoint x: 611, startPoint y: 445, endPoint x: 619, endPoint y: 457, distance: 14.5
click at [614, 452] on div "10 20 30 40 50 60 70 80 90 100 110 120 130 140" at bounding box center [403, 436] width 610 height 32
click at [621, 448] on div at bounding box center [138, 444] width 1136 height 13
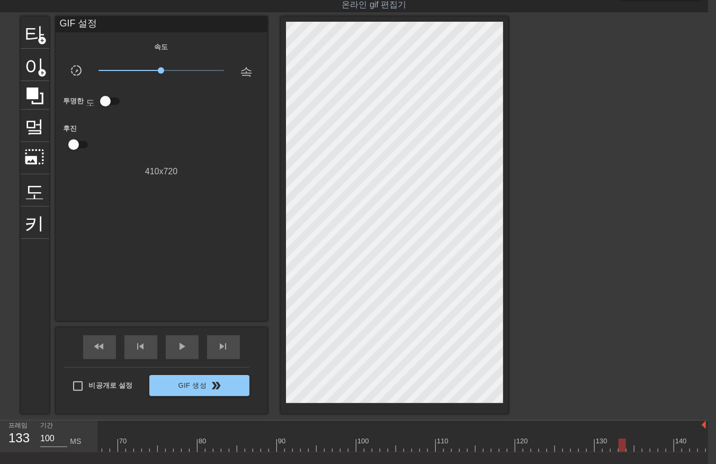
click at [626, 447] on div at bounding box center [138, 444] width 1136 height 13
click at [637, 445] on div at bounding box center [138, 444] width 1136 height 13
drag, startPoint x: 644, startPoint y: 446, endPoint x: 646, endPoint y: 456, distance: 10.4
click at [644, 448] on div at bounding box center [138, 444] width 1136 height 13
drag, startPoint x: 652, startPoint y: 446, endPoint x: 657, endPoint y: 451, distance: 7.5
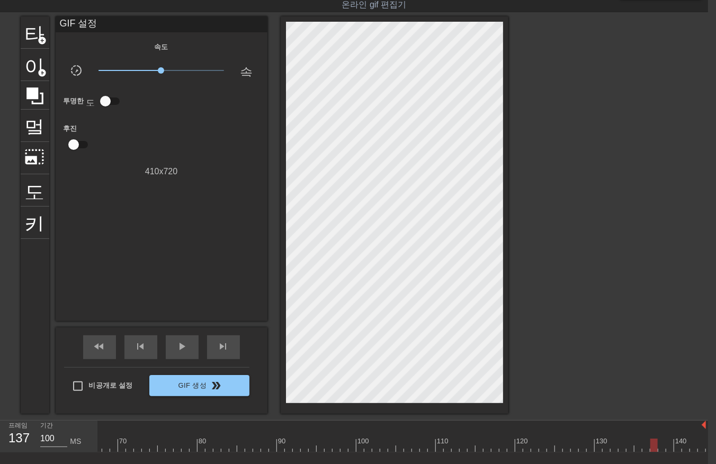
click at [651, 447] on div at bounding box center [138, 444] width 1136 height 13
drag, startPoint x: 658, startPoint y: 445, endPoint x: 658, endPoint y: 451, distance: 6.4
click at [658, 449] on div at bounding box center [138, 444] width 1136 height 13
click at [668, 445] on div at bounding box center [138, 444] width 1136 height 13
drag, startPoint x: 678, startPoint y: 444, endPoint x: 674, endPoint y: 454, distance: 11.2
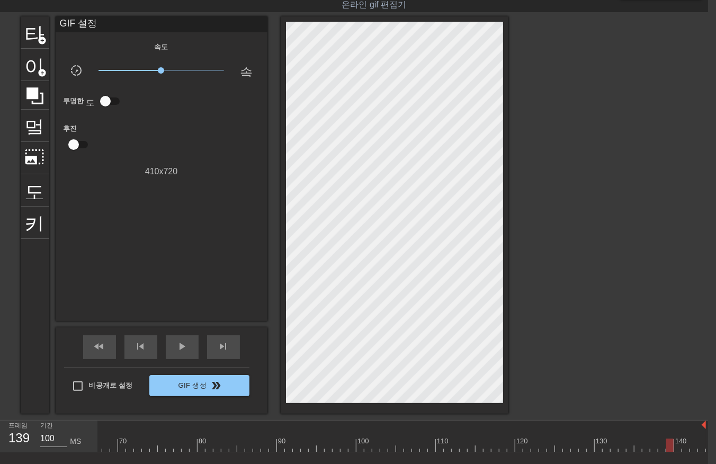
click at [674, 452] on div "10 20 30 40 50 60 70 80 90 100 110 120 130 140" at bounding box center [403, 436] width 610 height 32
drag, startPoint x: 683, startPoint y: 442, endPoint x: 680, endPoint y: 453, distance: 11.1
click at [681, 450] on div at bounding box center [138, 444] width 1136 height 13
click at [689, 446] on div at bounding box center [138, 444] width 1136 height 13
drag, startPoint x: 689, startPoint y: 442, endPoint x: 694, endPoint y: 452, distance: 11.6
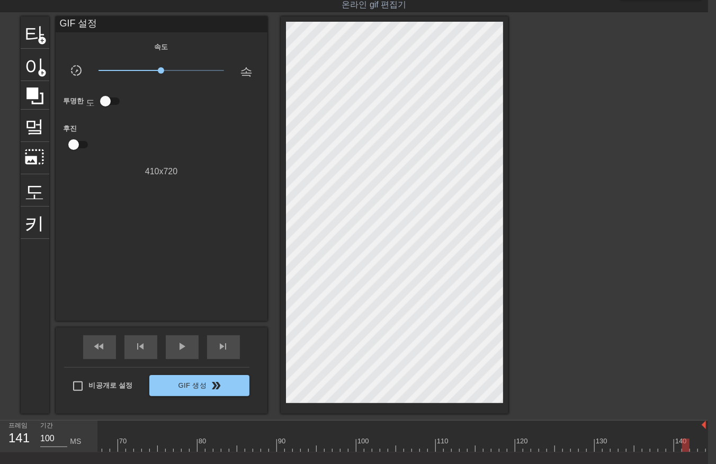
click at [694, 452] on div "10 20 30 40 50 60 70 80 90 100 110 120 130 140" at bounding box center [403, 436] width 610 height 32
click at [699, 447] on div at bounding box center [138, 444] width 1136 height 13
